Goal: Task Accomplishment & Management: Manage account settings

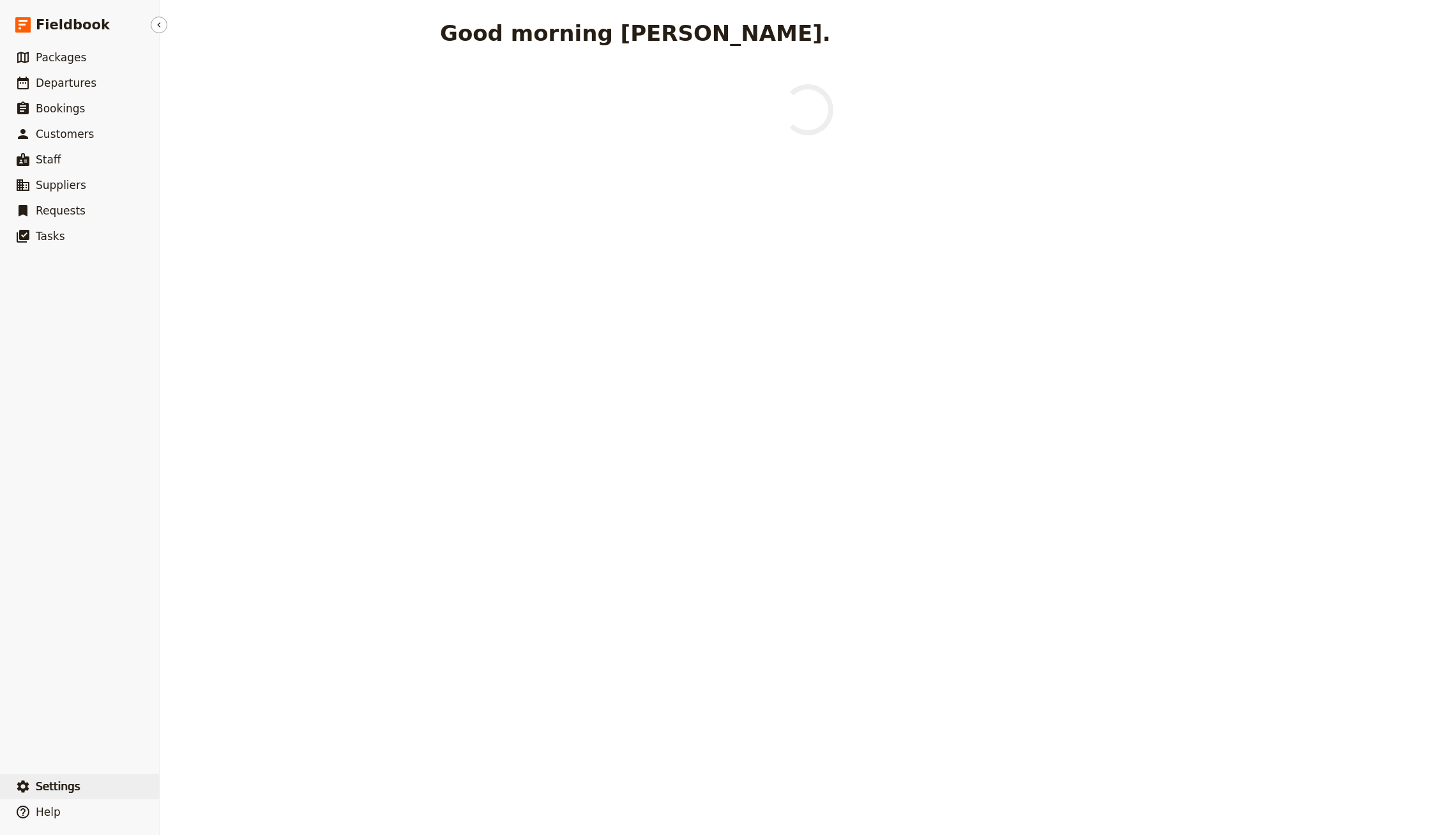
click at [68, 779] on span "Settings" at bounding box center [58, 787] width 45 height 15
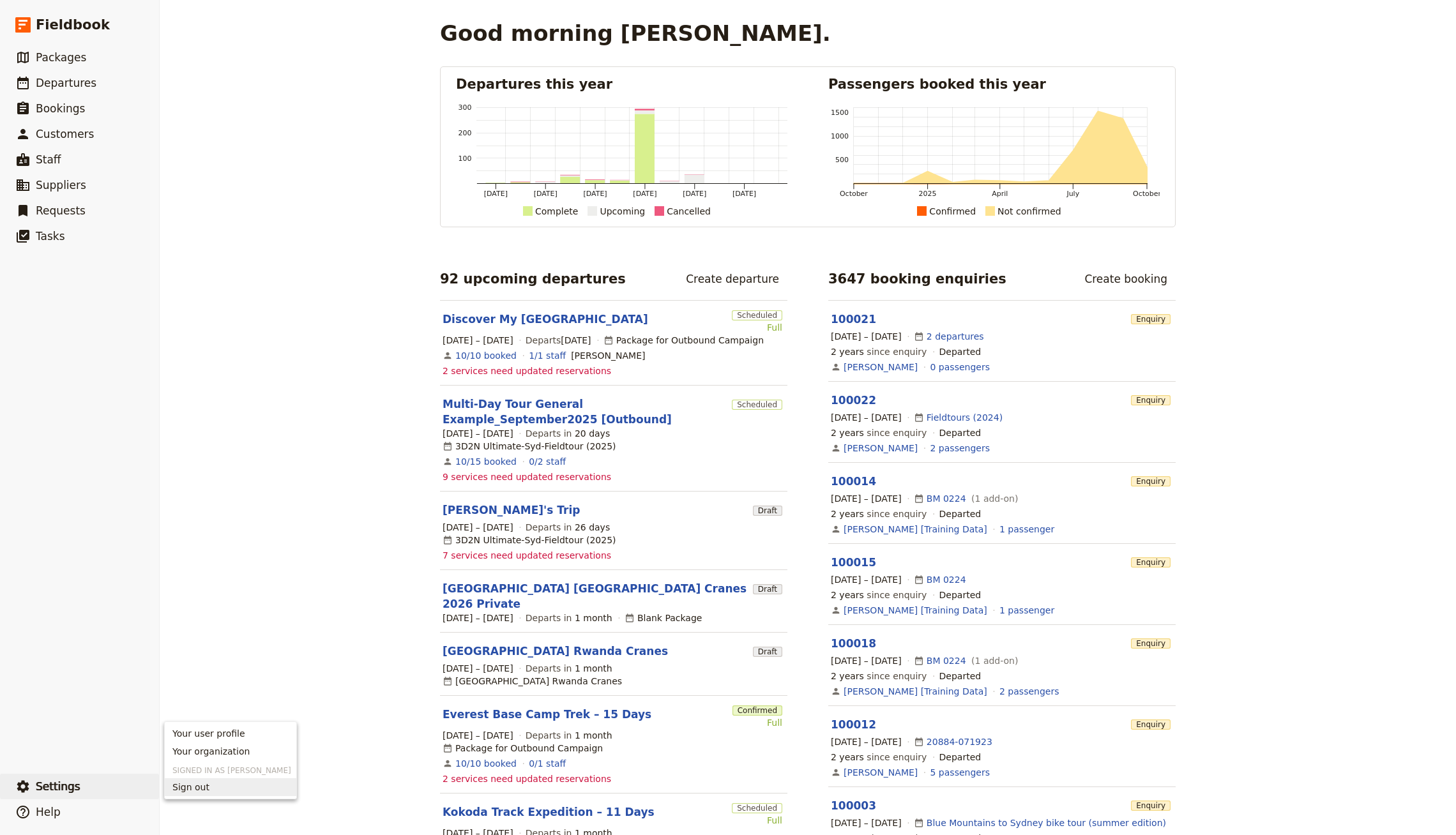
click at [194, 782] on span "Sign out" at bounding box center [191, 787] width 37 height 13
